Goal: Task Accomplishment & Management: Complete application form

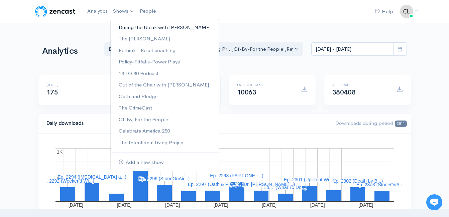
click at [127, 26] on link "During the Break with [PERSON_NAME]" at bounding box center [165, 28] width 108 height 12
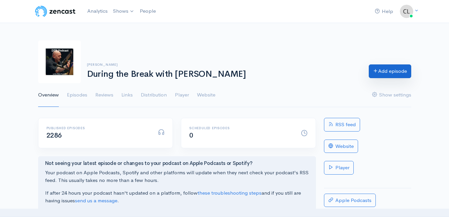
click at [396, 74] on link "Add episode" at bounding box center [390, 71] width 42 height 14
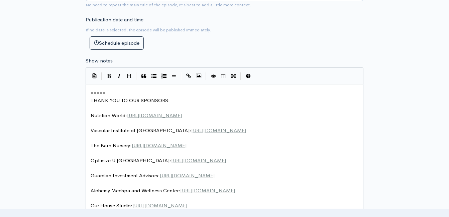
scroll to position [2, 0]
click at [92, 93] on span "=====" at bounding box center [98, 93] width 15 height 6
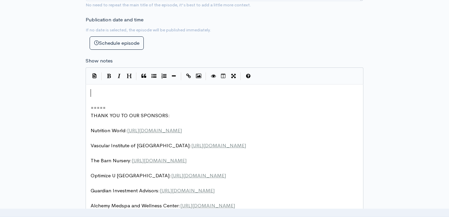
drag, startPoint x: 106, startPoint y: 94, endPoint x: 100, endPoint y: 94, distance: 5.7
click at [105, 94] on pre "​" at bounding box center [226, 93] width 275 height 8
type textarea "​"
paste textarea
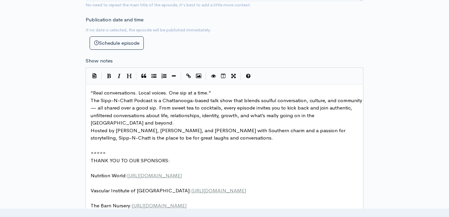
click at [91, 92] on span "“Real conversations. Local voices. One sip at a time.”" at bounding box center [151, 93] width 120 height 6
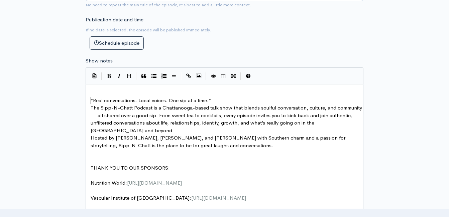
click at [104, 95] on pre "​" at bounding box center [226, 93] width 275 height 8
type textarea "What"
type textarea "is the Sipp-N-Chatt Podcast ab"
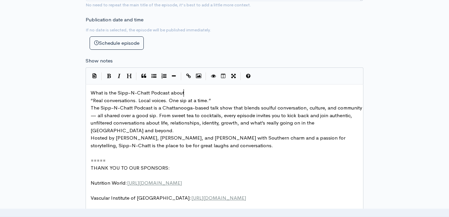
type textarea "about:"
click at [92, 92] on span "What is the Sipp-N-Chatt Podcast about:" at bounding box center [138, 93] width 95 height 6
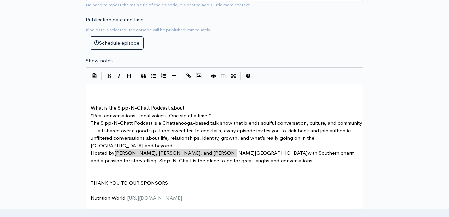
type textarea "​[PERSON_NAME], [PERSON_NAME], and [PERSON_NAME][GEOGRAPHIC_DATA]"
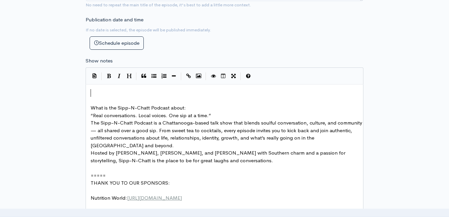
click at [111, 92] on pre "​" at bounding box center [226, 93] width 275 height 8
type textarea "​"
paste textarea
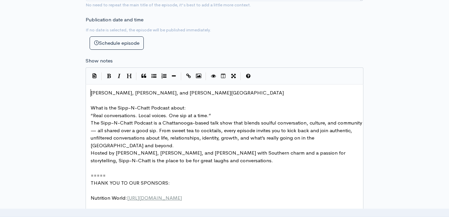
click at [91, 92] on span "[PERSON_NAME], [PERSON_NAME], and [PERSON_NAME][GEOGRAPHIC_DATA]" at bounding box center [187, 93] width 193 height 6
type textarea "I [PERSON_NAME]"
type textarea "joined in"
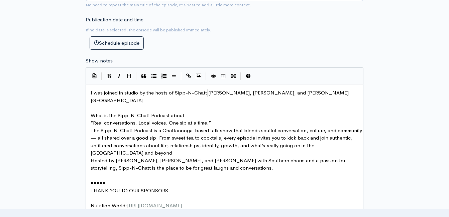
type textarea "studio by the hosts of Sipp-N-Chatt P"
type textarea "Podcast"
drag, startPoint x: 168, startPoint y: 94, endPoint x: 55, endPoint y: 93, distance: 113.0
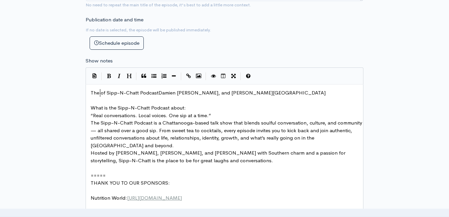
type textarea "The H"
type textarea "hosts"
click at [120, 95] on span "The hosts of Sipp-N-Chatt PodcastDamien [PERSON_NAME], and [PERSON_NAME][GEOGRA…" at bounding box center [215, 93] width 249 height 6
type textarea "the"
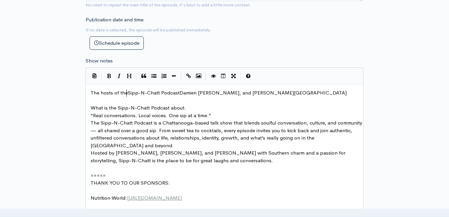
scroll to position [2, 8]
click at [180, 93] on span "The hosts of the Sipp-N-Chatt PodcastDamien [PERSON_NAME], and [PERSON_NAME][GE…" at bounding box center [219, 93] width 257 height 6
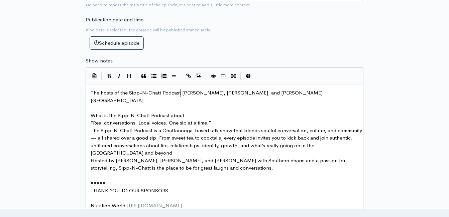
type textarea "h"
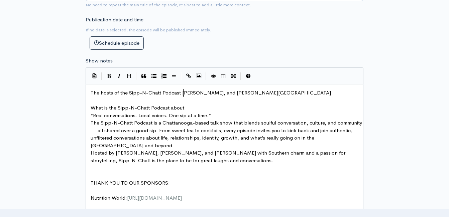
scroll to position [2, 4]
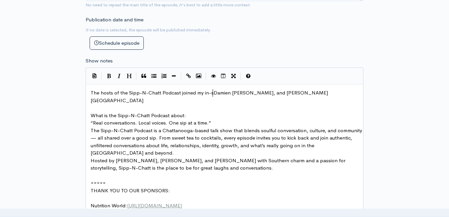
type textarea "joined my in-su"
type textarea "tudio!"
click at [352, 94] on pre "The hosts of the Sipp-N-Chatt Podcast joined my in-studio! [PERSON_NAME], [PERS…" at bounding box center [226, 96] width 275 height 15
type textarea "brou"
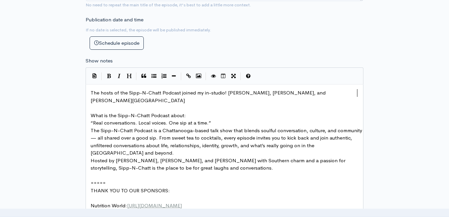
scroll to position [2, 10]
type textarea "joined me to talk about"
type textarea "and I"
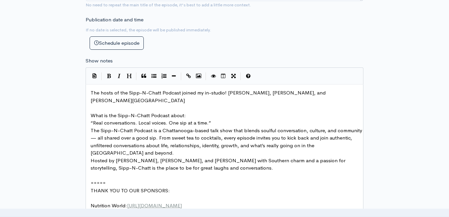
click at [314, 94] on span "The hosts of the Sipp-N-Chatt Podcast joined my in-studio! [PERSON_NAME], [PERS…" at bounding box center [209, 97] width 236 height 14
drag, startPoint x: 340, startPoint y: 92, endPoint x: 347, endPoint y: 120, distance: 28.5
click at [340, 94] on pre "The hosts of the Sipp-N-Chatt Podcast joined my in-studio! [PERSON_NAME], [PERS…" at bounding box center [226, 96] width 275 height 15
type textarea ", and I talked about podcastingss,"
type textarea ","
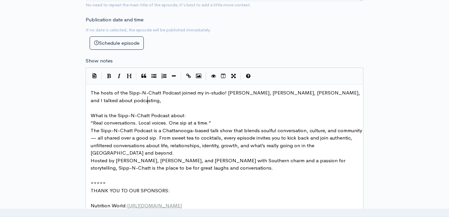
scroll to position [2, 3]
type textarea ", mental health"
type textarea ", polti"
type textarea "culture, and mu"
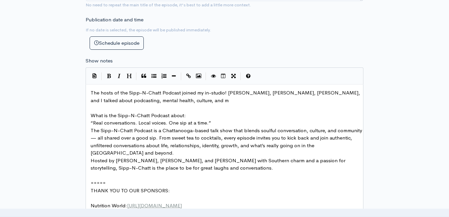
scroll to position [2, 34]
type textarea "more! PLUS - L"
type textarea "I"
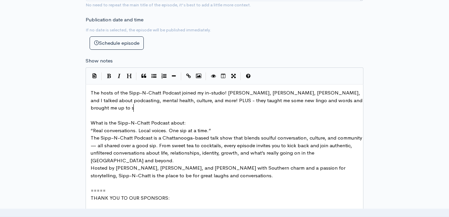
type textarea "they taught me some new lingo and words and brought me up to se"
type textarea "peed on what 'pause'"
type textarea "basci"
type textarea "ically just took over my podcast! Whic"
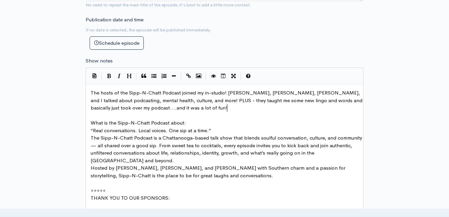
scroll to position [2, 60]
type textarea "....and it was a lot of fun! I"
type textarea "We"
type textarea "Some e"
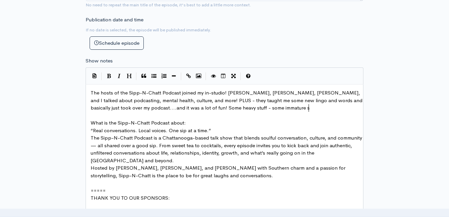
type textarea "heavy stuff - some immature su"
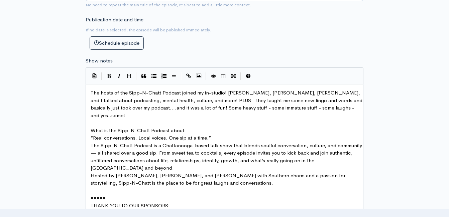
type textarea "tuff - some laughs - and yes..somet"
type textarea "things we may even disagree on! Here ya goo.."
type textarea "...."
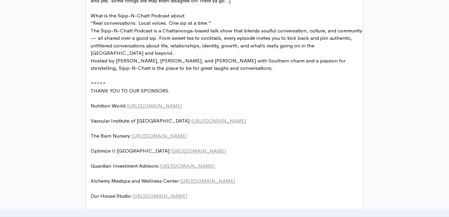
scroll to position [405, 0]
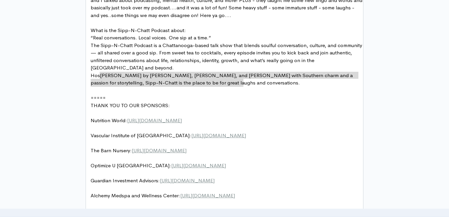
type textarea "Hosted by [PERSON_NAME], [PERSON_NAME], and [PERSON_NAME] with Southern charm a…"
drag, startPoint x: 239, startPoint y: 80, endPoint x: 73, endPoint y: 79, distance: 166.8
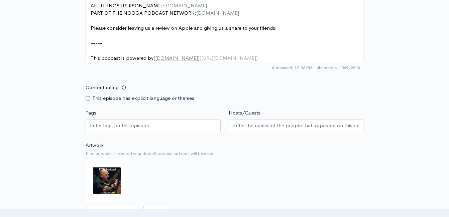
scroll to position [673, 0]
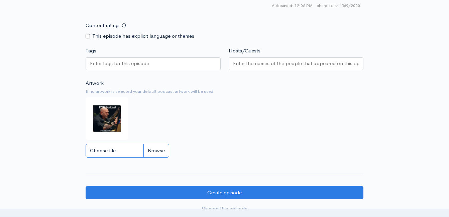
click at [156, 154] on input "Choose file" at bounding box center [128, 151] width 84 height 14
type input "C:\fakepath\images.png"
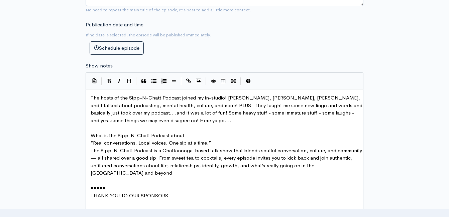
scroll to position [272, 0]
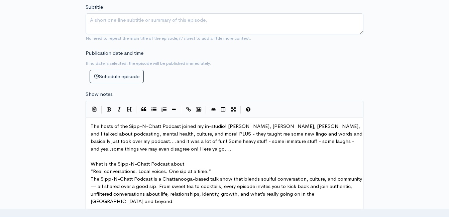
click at [196, 149] on span "The hosts of the Sipp-N-Chatt Podcast joined my in-studio! [PERSON_NAME], [PERS…" at bounding box center [227, 137] width 273 height 29
type textarea "-= ma"
type textarea "- may be woth"
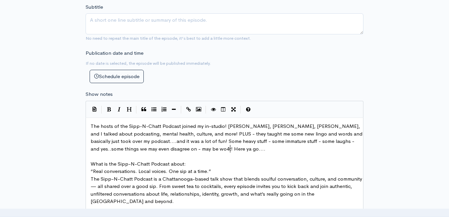
type textarea "4th"
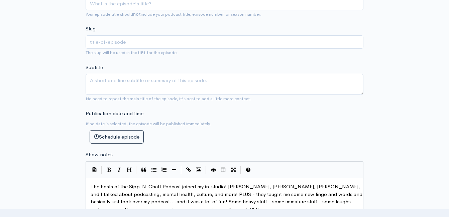
scroll to position [138, 0]
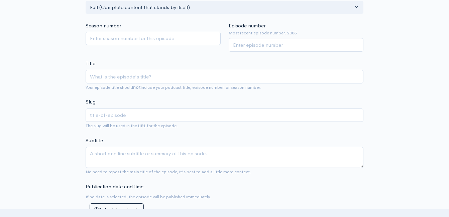
type textarea "rth a part-2"
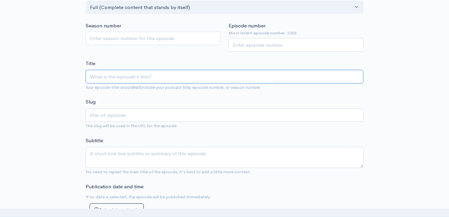
click at [149, 77] on input "Title" at bounding box center [225, 77] width 278 height 14
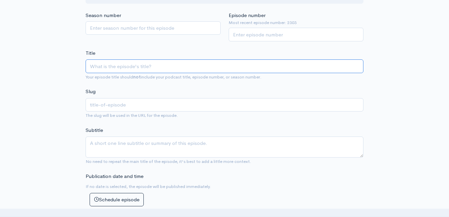
scroll to position [238, 0]
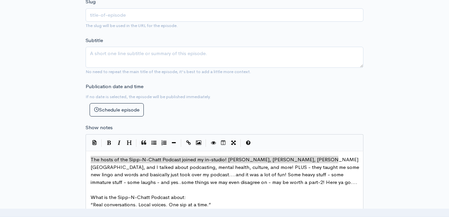
drag, startPoint x: 338, startPoint y: 160, endPoint x: 88, endPoint y: 156, distance: 250.7
type textarea "​The hosts of the Sipp-N-Chatt Podcast joined my in-studio! [PERSON_NAME], [PER…"
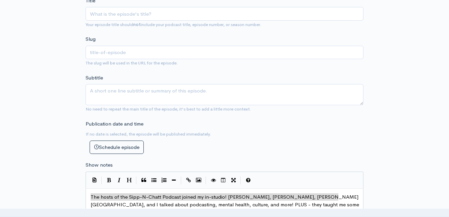
scroll to position [105, 0]
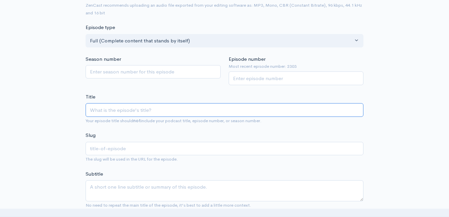
click at [117, 110] on input "Title" at bounding box center [225, 110] width 278 height 14
paste input "The hosts of the Sipp-N-Chatt Podcast joined my in-studio! [PERSON_NAME], [PERS…"
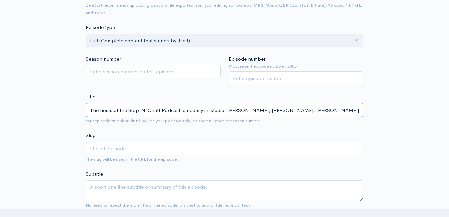
type input "The hosts of the Sipp-N-Chatt Podcast joined my in-studio! [PERSON_NAME], [PERS…"
type input "the-hosts-of-the-sipp-n-chatt-podcast-joined-my-in-studio-[PERSON_NAME]-c-d-[PE…"
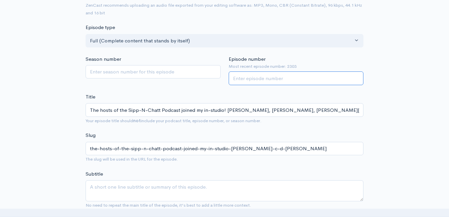
click at [277, 79] on input "Episode number" at bounding box center [296, 79] width 135 height 14
type input "2"
type textarea "The hosts of the Sipp-N-Chatt Podcast joined my in-studio! [PERSON_NAME], [PERS…"
type input "2304"
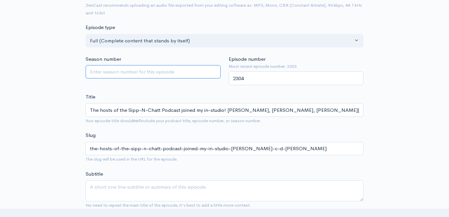
drag, startPoint x: 224, startPoint y: 81, endPoint x: 149, endPoint y: 99, distance: 76.9
click at [223, 81] on div "Season number" at bounding box center [153, 70] width 143 height 30
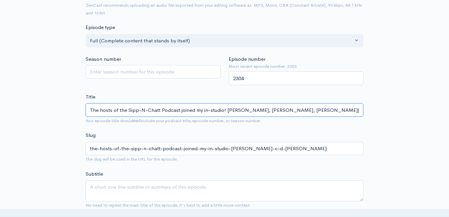
click at [306, 111] on input "The hosts of the Sipp-N-Chatt Podcast joined my in-studio! [PERSON_NAME], [PERS…" at bounding box center [225, 110] width 278 height 14
type input "The hosts of the Sipp-N-Chatt Podcast joined my in-studio! [PERSON_NAME], [PERS…"
type input "the-hosts-of-the-sipp-n-chatt-podcast-joined-my-in-studio-[PERSON_NAME]-ac-[PER…"
type input "The hosts of the Sipp-N-Chatt Podcast joined my in-studio! [PERSON_NAME], [PERS…"
type input "the-hosts-of-the-sipp-n-chatt-podcast-joined-my-in-studio-[PERSON_NAME]-anc-[PE…"
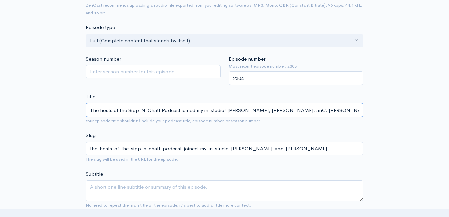
type input "The hosts of the Sipp-N-Chatt Podcast joined my in-studio! [PERSON_NAME], [PERS…"
type input "the-hosts-of-the-sipp-n-chatt-podcast-joined-my-in-studio-[PERSON_NAME]-andc-[P…"
type input "The hosts of the Sipp-N-Chatt Podcast joined my in-studio! [PERSON_NAME], [PERS…"
type input "the-hosts-of-the-sipp-n-chatt-podcast-joined-my-in-studio-[PERSON_NAME]-and-c-d…"
click at [224, 110] on input "The hosts of the Sipp-N-Chatt Podcast joined my in-studio! [PERSON_NAME], [PERS…" at bounding box center [225, 110] width 278 height 14
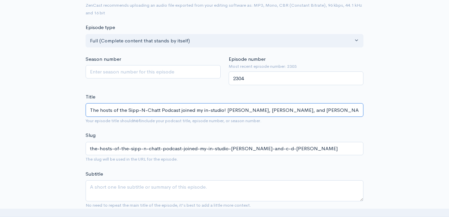
type input "The hosts of the Sipp-N-Chatt Podcast joined my in-studi! [PERSON_NAME], [PERSO…"
type input "the-hosts-of-the-sipp-n-chatt-podcast-joined-my-in-studi-[PERSON_NAME]-and-c-d-…"
type input "The hosts of the Sipp-N-Chatt Podcast joined my in-stud! [PERSON_NAME], [PERSON…"
type input "the-hosts-of-the-sipp-n-chatt-podcast-joined-my-in-stud-[PERSON_NAME]-and-c-d-[…"
type input "The hosts of the Sipp-N-Chatt Podcast joine! [PERSON_NAME], [PERSON_NAME], and …"
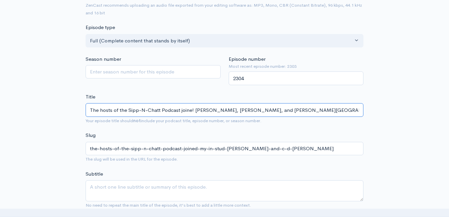
type input "the-hosts-of-the-sipp-n-chatt-podcast-[PERSON_NAME]-and-c-d-[PERSON_NAME]"
type input "The hosts of the Sipp-N-Chatt Podcast join! [PERSON_NAME], [PERSON_NAME], and […"
type input "the-hosts-of-the-sipp-n-chatt-podcast-join-[PERSON_NAME]-and-c-d-[PERSON_NAME]"
type input "The hosts of the Sipp-N-Chatt Podcast joi! [PERSON_NAME], [PERSON_NAME], and [P…"
type input "the-hosts-of-the-sipp-n-chatt-podcast-[PERSON_NAME]-and-c-d-[PERSON_NAME]"
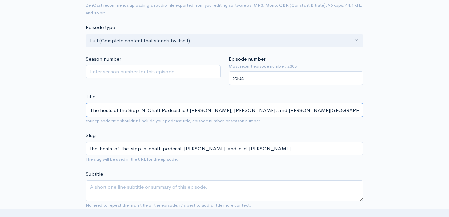
type input "The hosts of the Sipp-N-Chatt Podcast jo! [PERSON_NAME], [PERSON_NAME], and [PE…"
type input "the-hosts-of-the-sipp-n-chatt-podcast-[PERSON_NAME]-and-c-d-[PERSON_NAME]"
type input "The hosts of the Sipp-N-Chatt Podcast j! [PERSON_NAME], [PERSON_NAME], and [PER…"
type input "the-hosts-of-the-sipp-n-chatt-podcast-j-[PERSON_NAME]-and-c-d-[PERSON_NAME]"
type input "The hosts of the Sipp-N-Chatt Podcast ! [PERSON_NAME], [PERSON_NAME], and [PERS…"
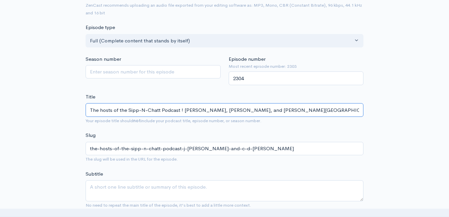
type input "the-hosts-of-the-sipp-n-chatt-podcast-[PERSON_NAME]-and-c-d-[PERSON_NAME]"
type input "The hosts of the Sipp-N-Chatt Podcas! [PERSON_NAME], [PERSON_NAME], and [PERSON…"
type input "the-hosts-of-the-sipp-n-chatt-podcas-[PERSON_NAME]-and-c-d-[PERSON_NAME]"
type input "The hosts of the Sipp-N-Chatt Podcast! [PERSON_NAME], [PERSON_NAME], and [PERSO…"
type input "the-hosts-of-the-sipp-n-chatt-podcast-[PERSON_NAME]-and-c-d-[PERSON_NAME]"
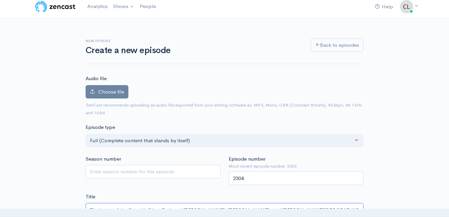
scroll to position [4, 0]
type input "The hosts of the Sipp-N-Chatt Podcast! [PERSON_NAME], [PERSON_NAME], and [PERSO…"
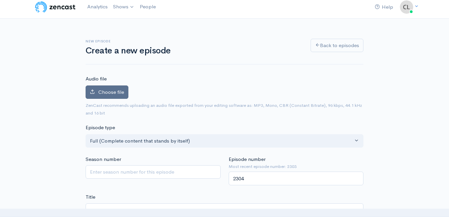
click at [120, 94] on span "Choose file" at bounding box center [111, 92] width 26 height 6
click at [0, 0] on input "Choose file" at bounding box center [0, 0] width 0 height 0
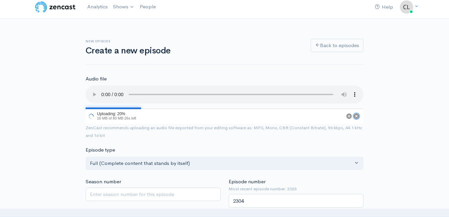
click at [357, 117] on g "Cancel" at bounding box center [356, 116] width 5 height 5
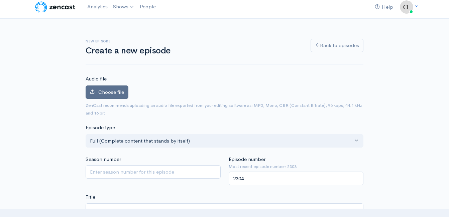
click at [118, 94] on span "Choose file" at bounding box center [111, 92] width 26 height 6
click at [0, 0] on input "Choose file" at bounding box center [0, 0] width 0 height 0
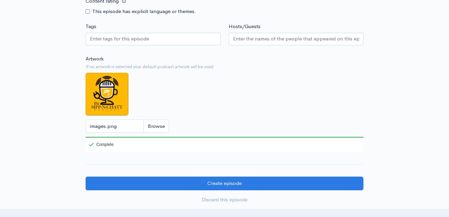
scroll to position [735, 0]
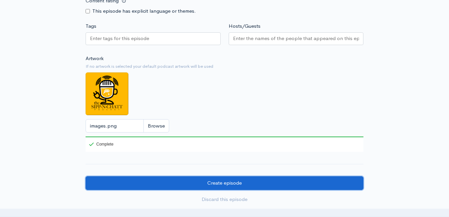
click at [302, 190] on input "Create episode" at bounding box center [225, 183] width 278 height 14
